Goal: Entertainment & Leisure: Browse casually

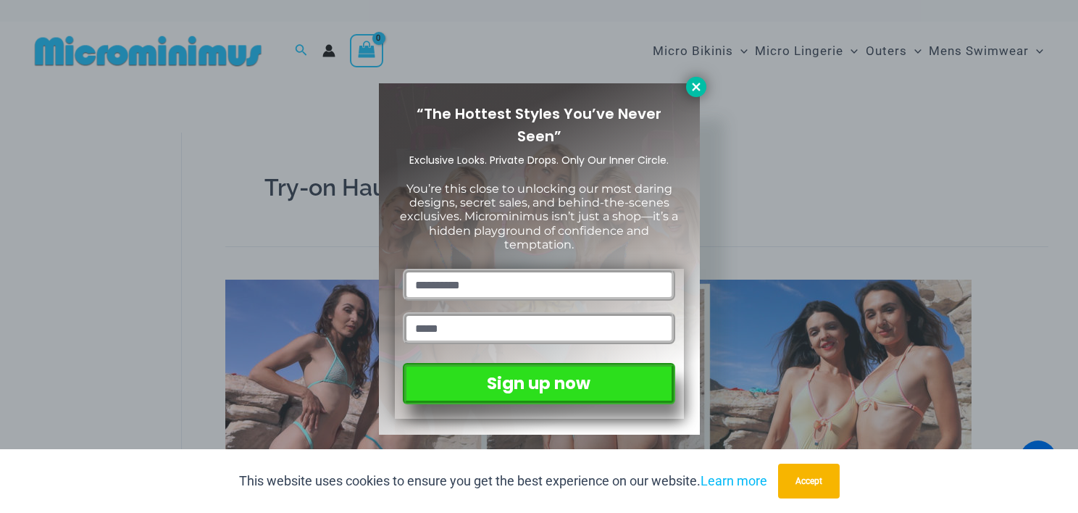
click at [692, 89] on icon at bounding box center [696, 86] width 13 height 13
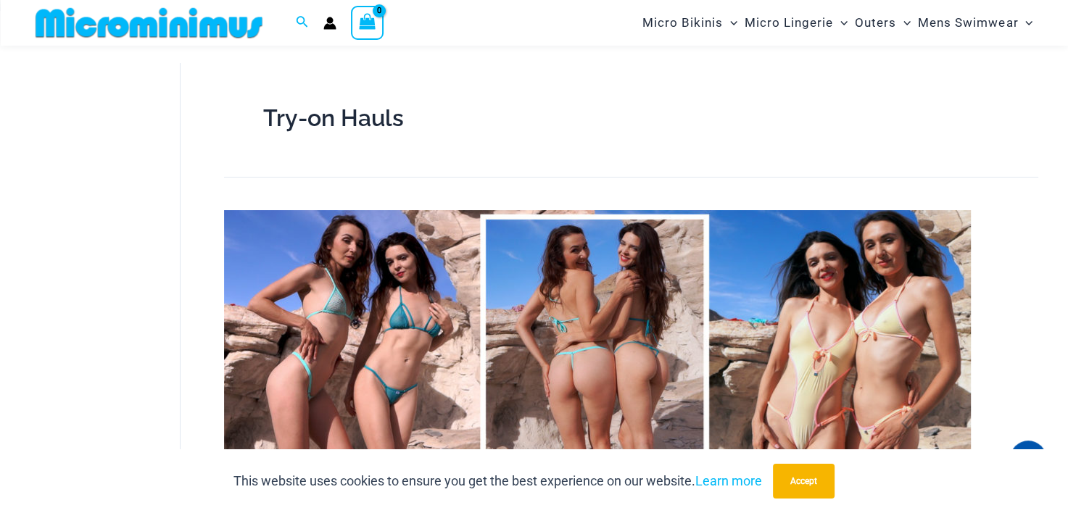
scroll to position [133, 0]
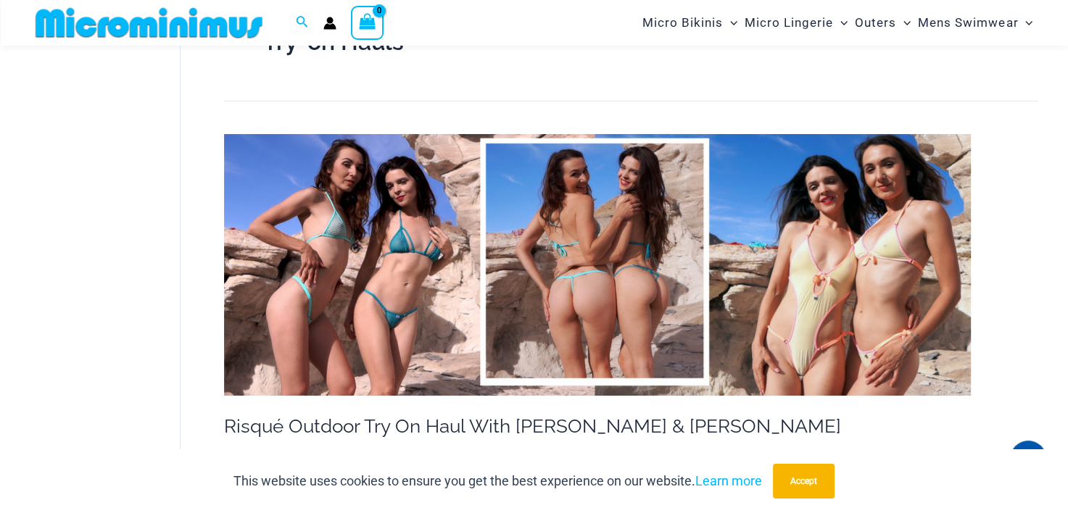
click at [352, 284] on img at bounding box center [597, 265] width 746 height 262
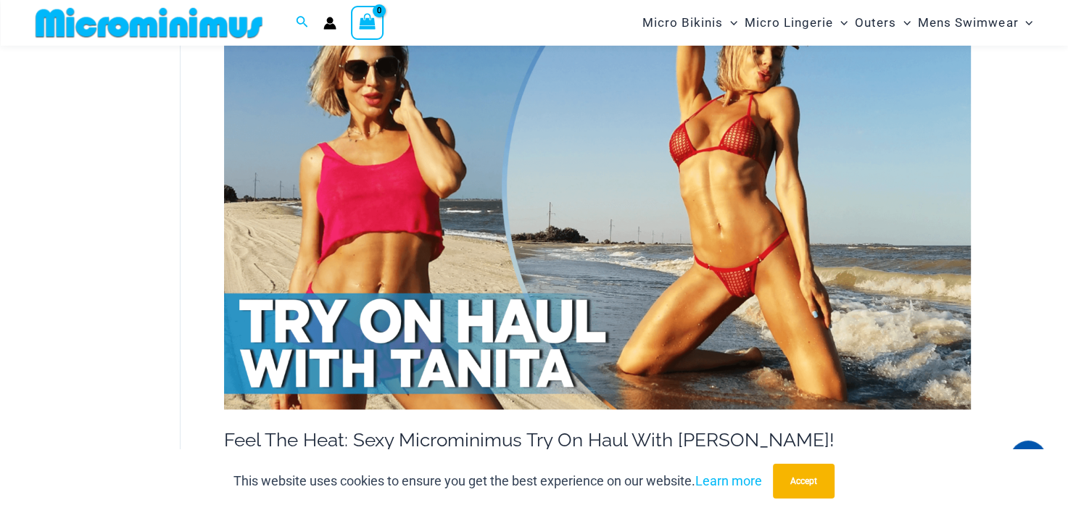
scroll to position [857, 0]
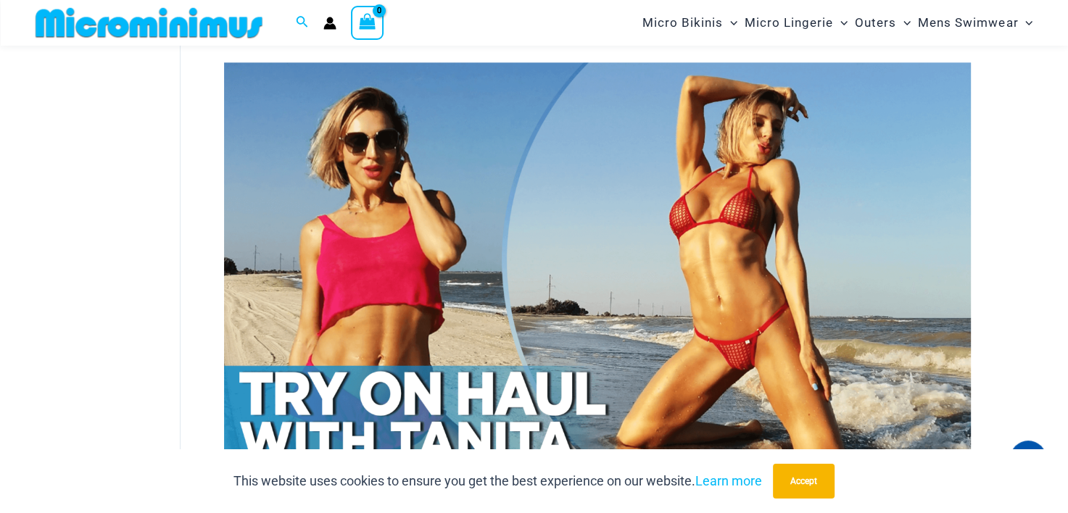
click at [560, 299] on img at bounding box center [597, 272] width 746 height 420
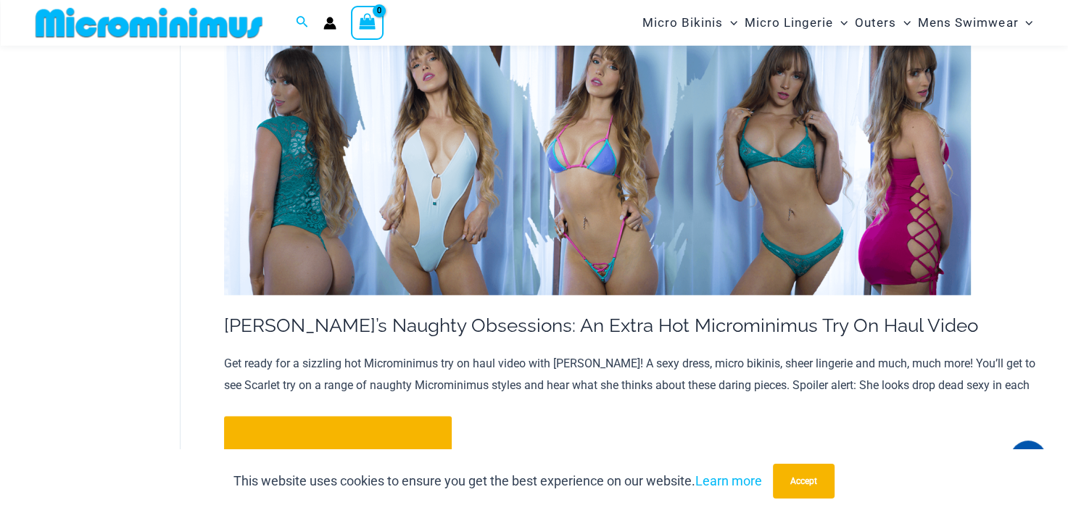
scroll to position [1626, 0]
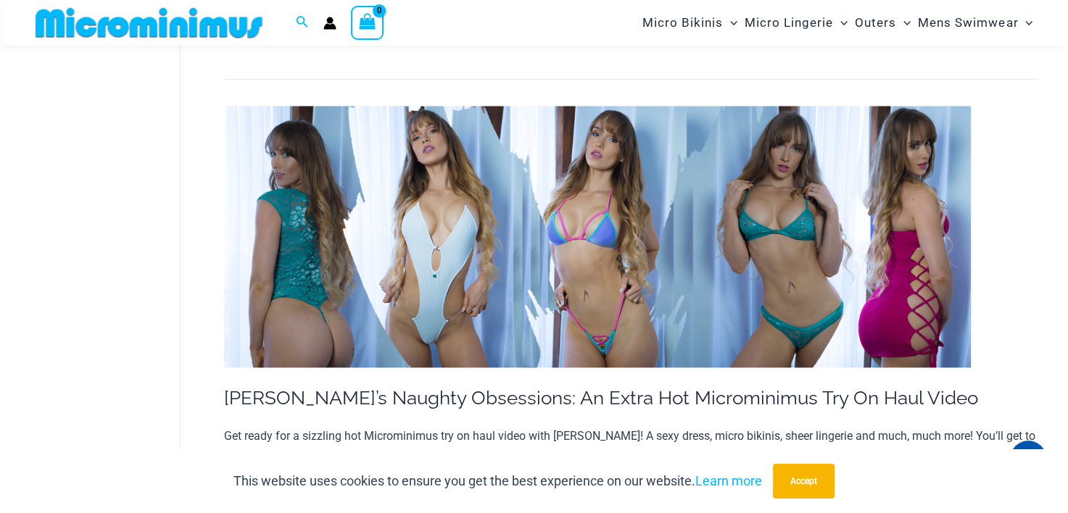
click at [597, 228] on img at bounding box center [597, 237] width 746 height 262
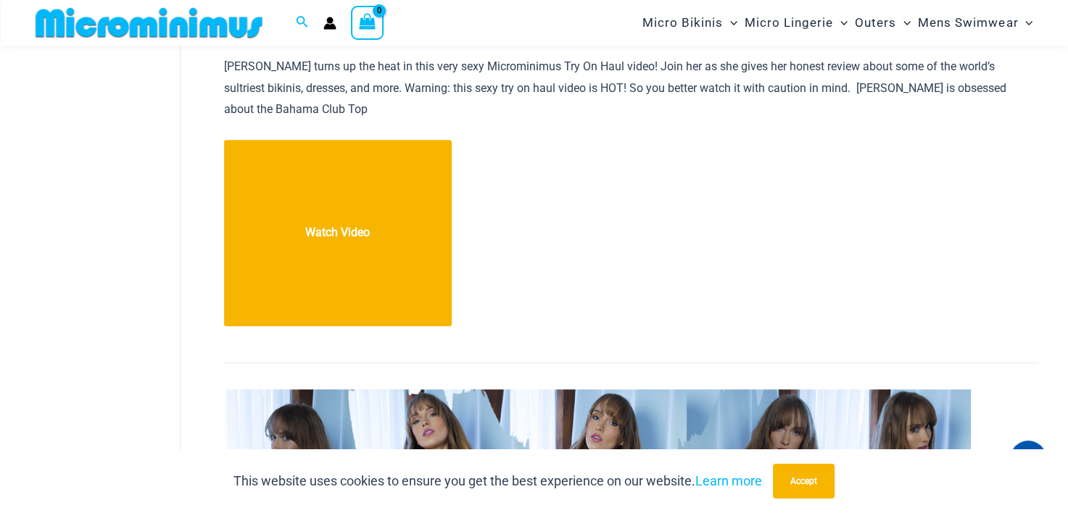
scroll to position [1263, 0]
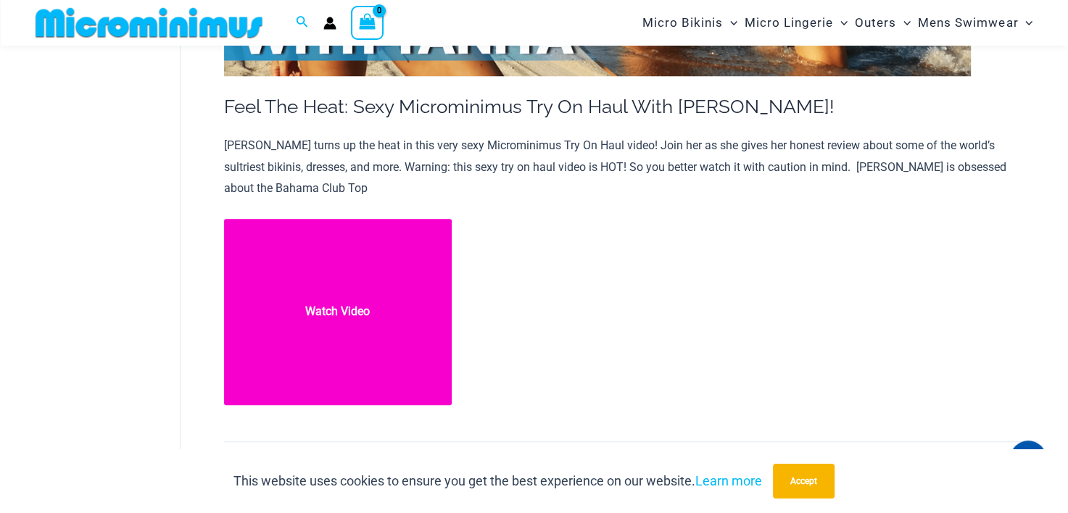
click at [333, 309] on link "Feel The Heat: Sexy Microminimus Try On Haul With Tanita! Watch Video" at bounding box center [338, 312] width 228 height 186
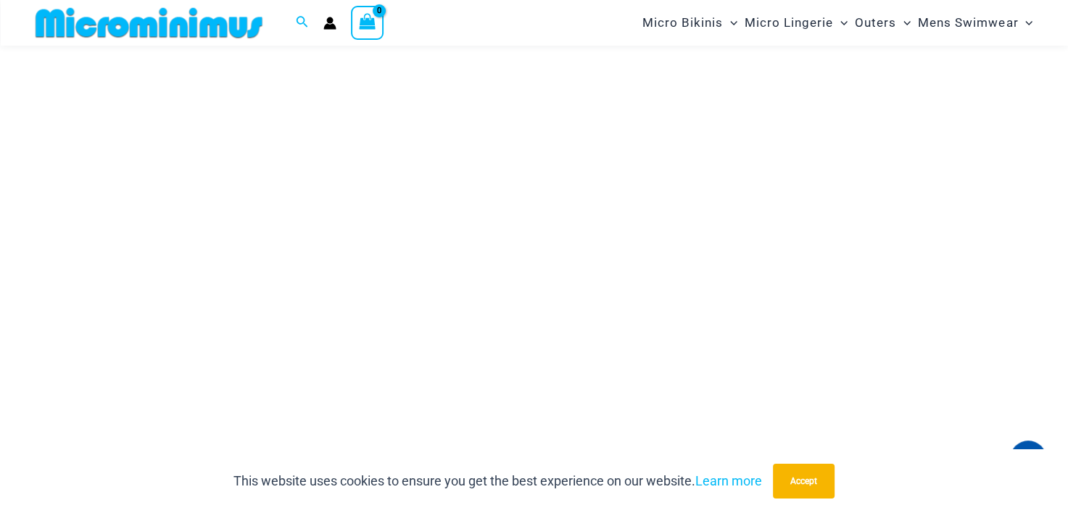
scroll to position [205, 0]
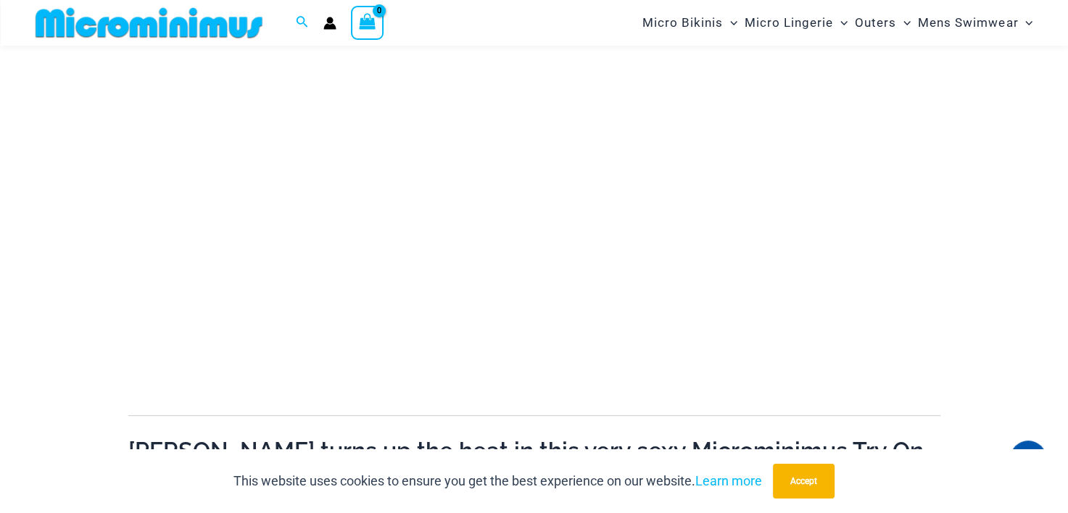
scroll to position [278, 0]
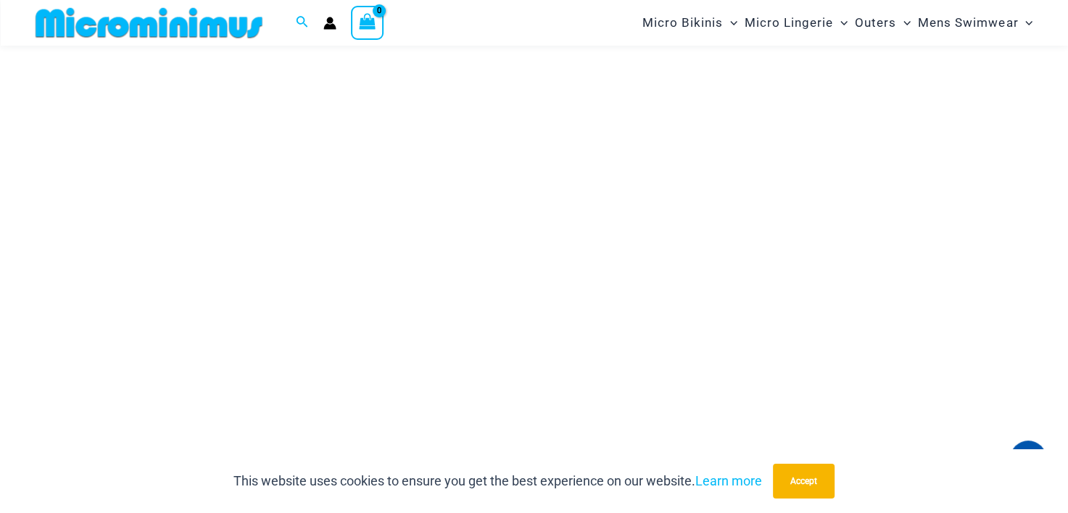
scroll to position [278, 0]
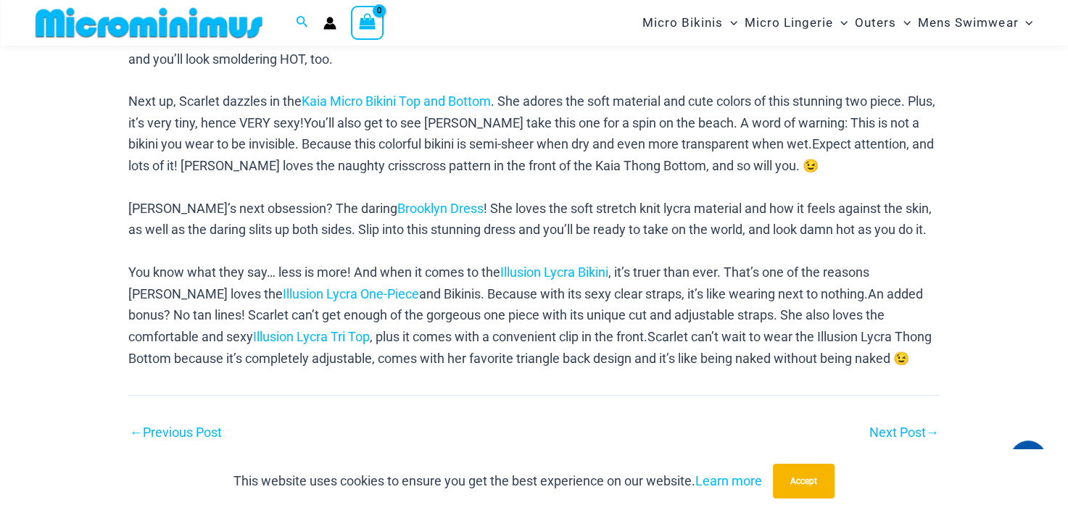
scroll to position [640, 0]
